Goal: Task Accomplishment & Management: Use online tool/utility

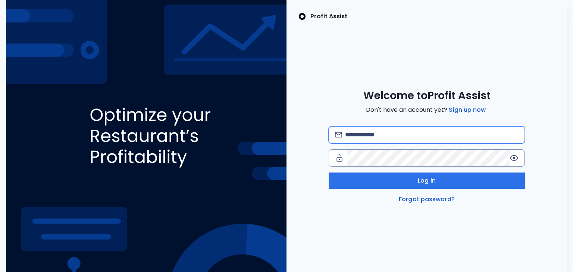
drag, startPoint x: 0, startPoint y: 0, endPoint x: 398, endPoint y: 137, distance: 421.4
click at [398, 137] on input "email" at bounding box center [432, 135] width 174 height 16
type input "**********"
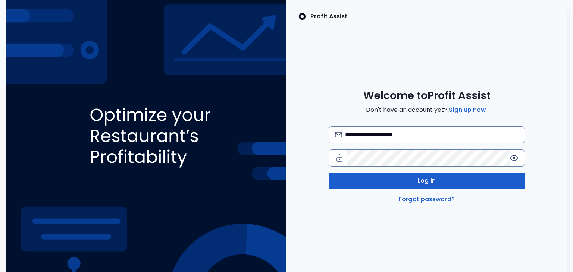
click at [439, 181] on button "Log in" at bounding box center [427, 181] width 197 height 16
